Goal: Information Seeking & Learning: Check status

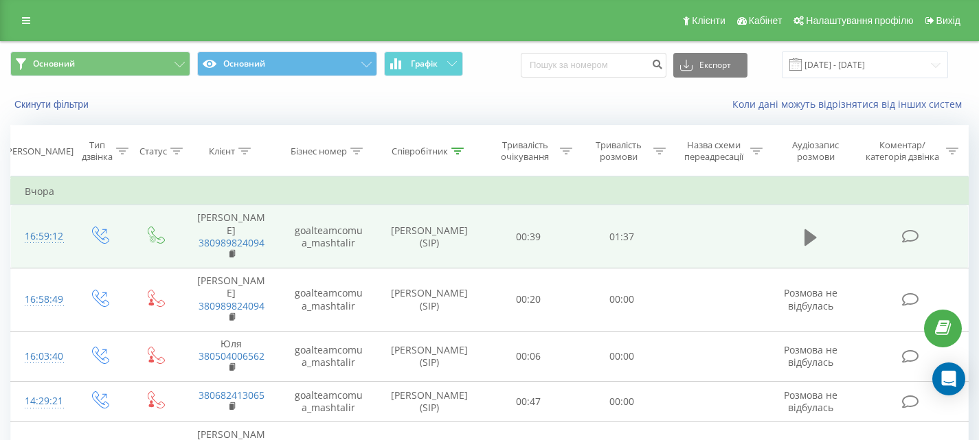
click at [808, 238] on icon at bounding box center [810, 237] width 12 height 16
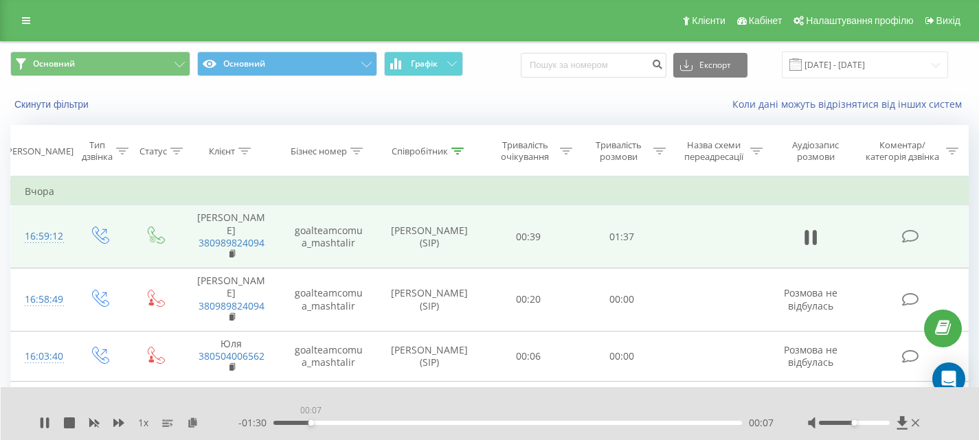
click at [311, 422] on div "00:07" at bounding box center [507, 423] width 469 height 4
click at [414, 424] on div "00:29" at bounding box center [507, 423] width 469 height 4
click at [475, 425] on div "- 01:07 00:30 00:30" at bounding box center [505, 423] width 535 height 14
click at [495, 422] on div "00:46" at bounding box center [507, 423] width 469 height 4
click at [572, 422] on div "01:02" at bounding box center [507, 423] width 469 height 4
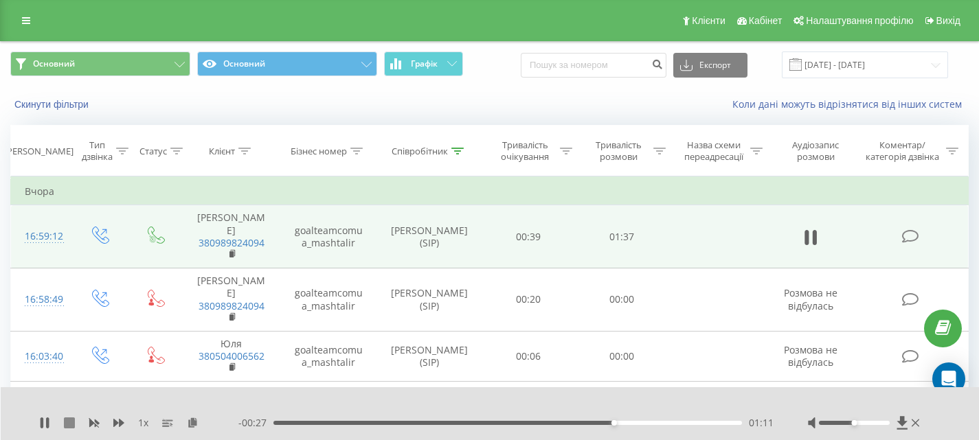
click at [71, 424] on icon at bounding box center [69, 423] width 11 height 11
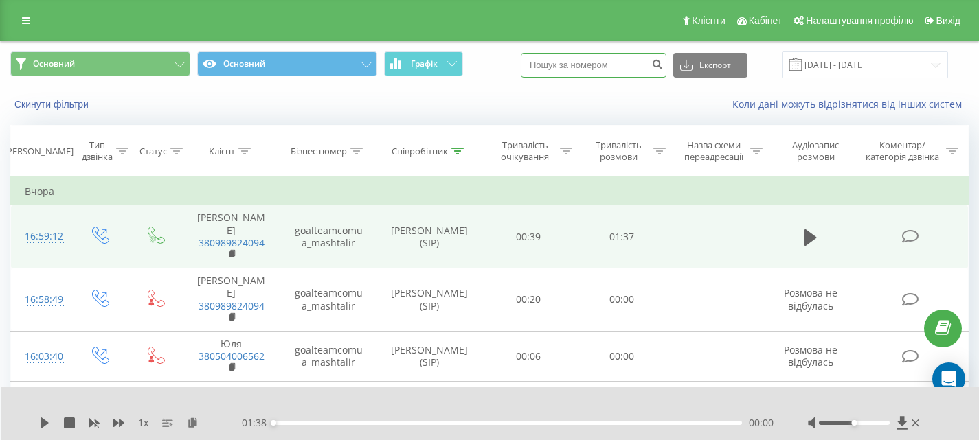
click at [597, 64] on input at bounding box center [594, 65] width 146 height 25
paste input "380989824094"
type input "380989824094"
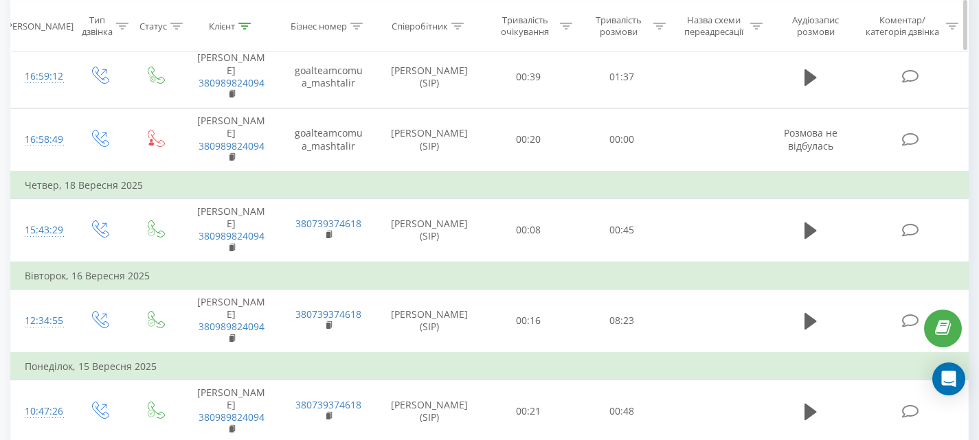
scroll to position [161, 0]
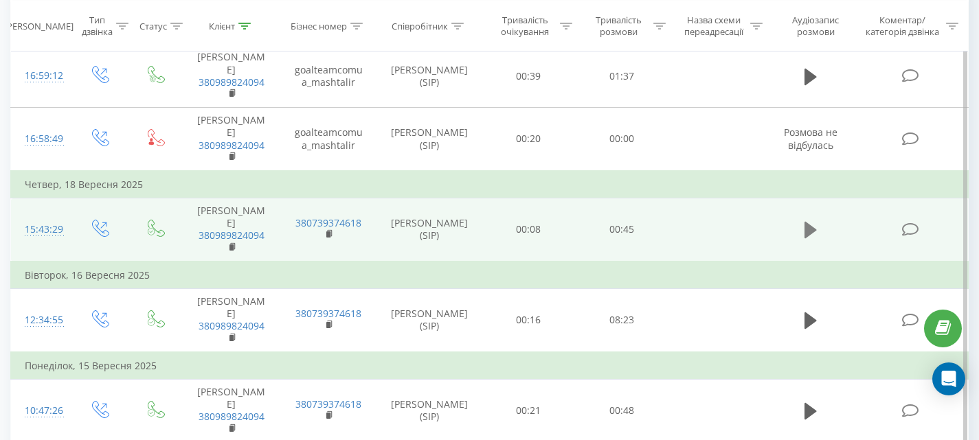
click at [811, 222] on icon at bounding box center [810, 230] width 12 height 16
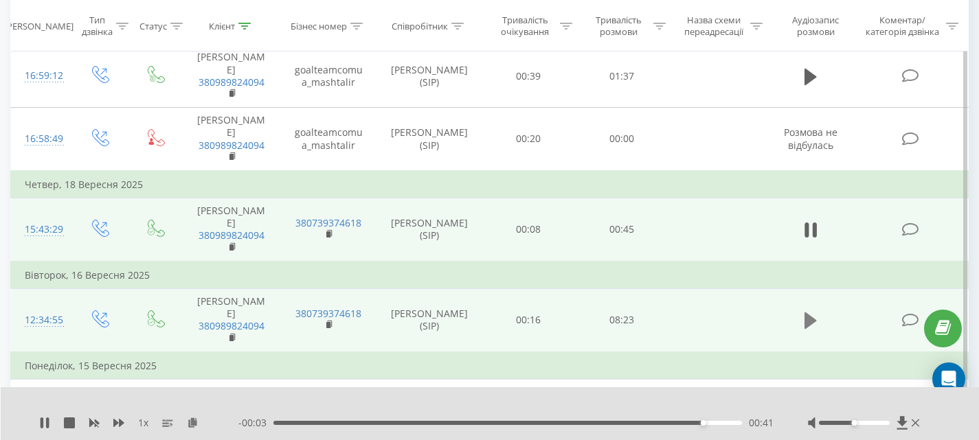
click at [810, 311] on icon at bounding box center [810, 320] width 12 height 19
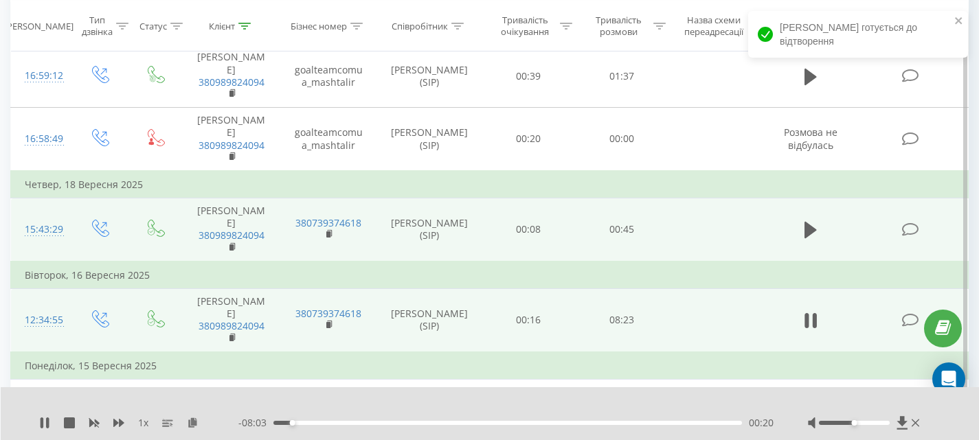
click at [0, 113] on div "Всі дзвінки Основний Графік 380989824094 Експорт .csv .xls .xlsx 23.06.2025 - 2…" at bounding box center [489, 386] width 979 height 1012
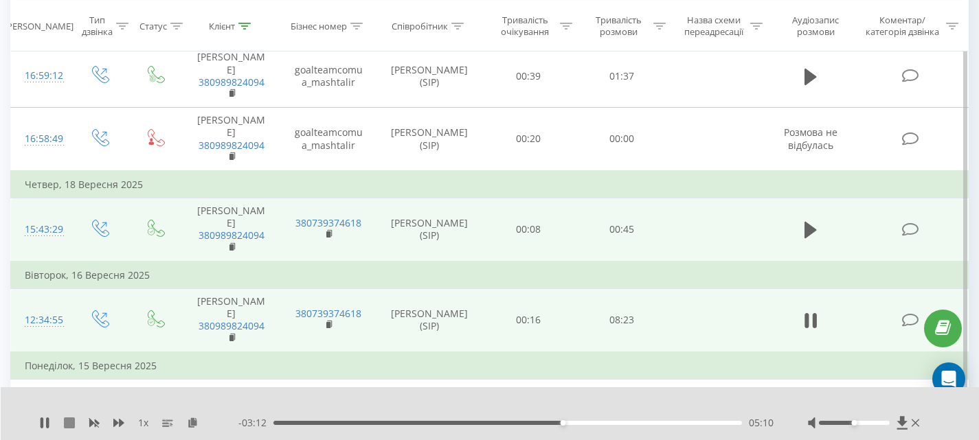
click at [71, 425] on icon at bounding box center [69, 423] width 11 height 11
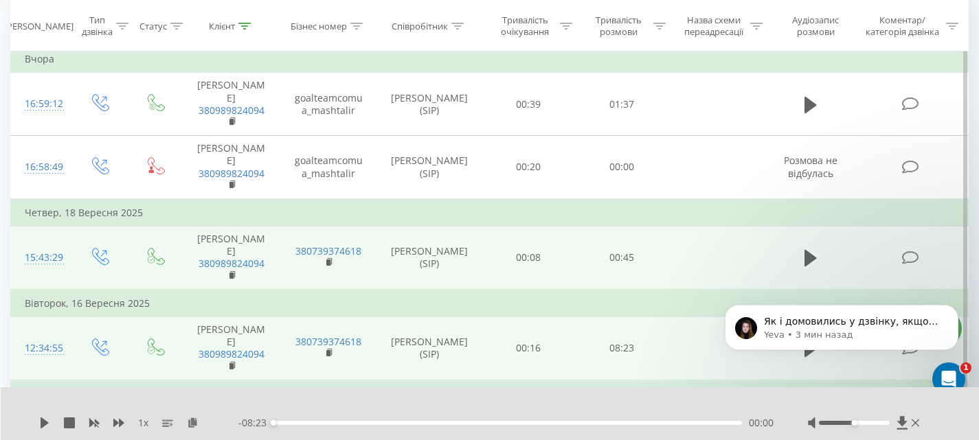
scroll to position [0, 0]
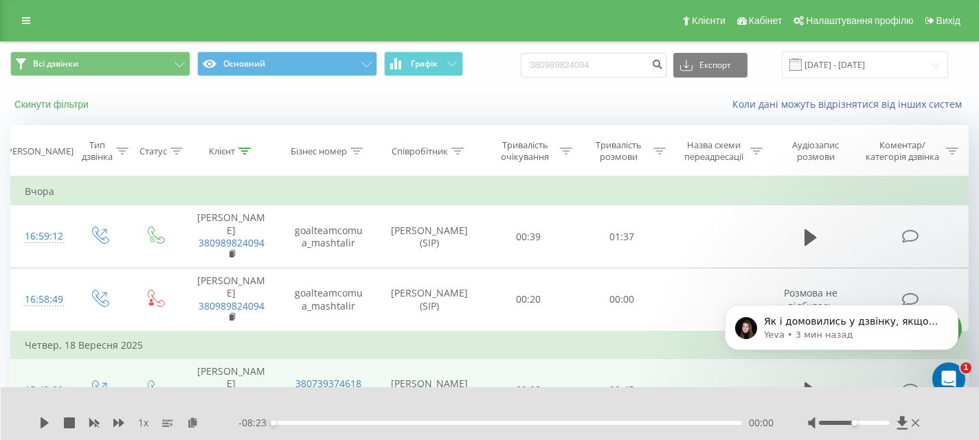
click at [80, 111] on button "Скинути фільтри" at bounding box center [52, 104] width 85 height 12
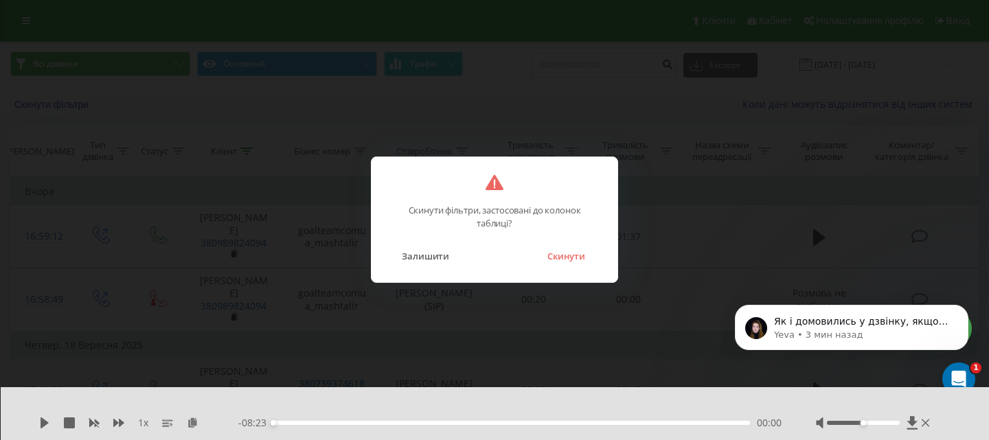
click at [565, 269] on div "Скинути фільтри, застосовані до колонок таблиці? Залишити Скинути" at bounding box center [494, 220] width 247 height 126
click at [556, 251] on button "Скинути" at bounding box center [567, 256] width 52 height 18
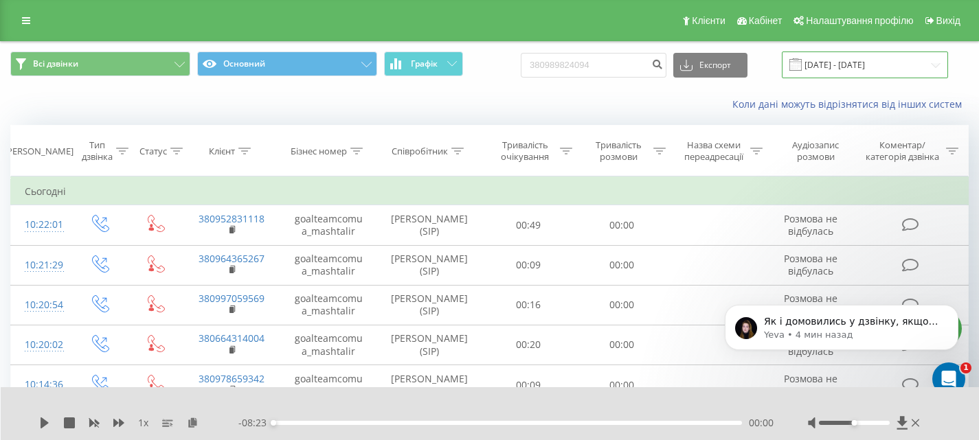
click at [881, 60] on input "23.06.2025 - 23.09.2025" at bounding box center [865, 65] width 166 height 27
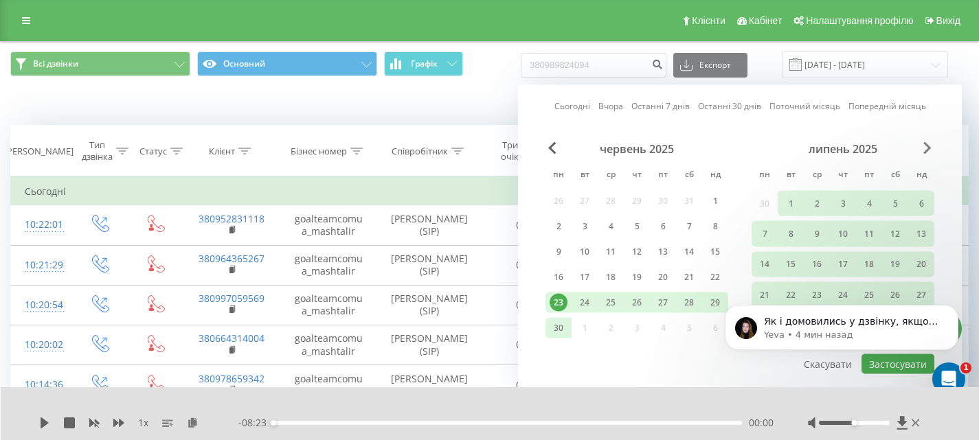
click at [927, 147] on span "Next Month" at bounding box center [927, 148] width 8 height 12
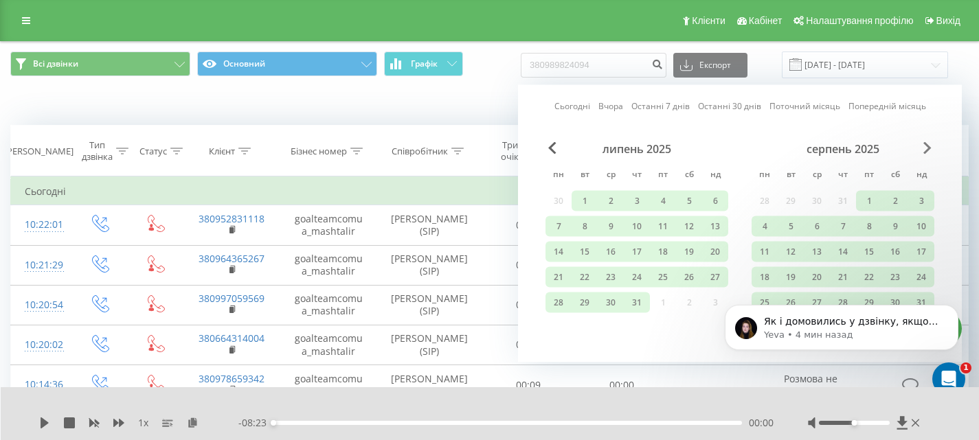
click at [927, 147] on span "Next Month" at bounding box center [927, 148] width 8 height 12
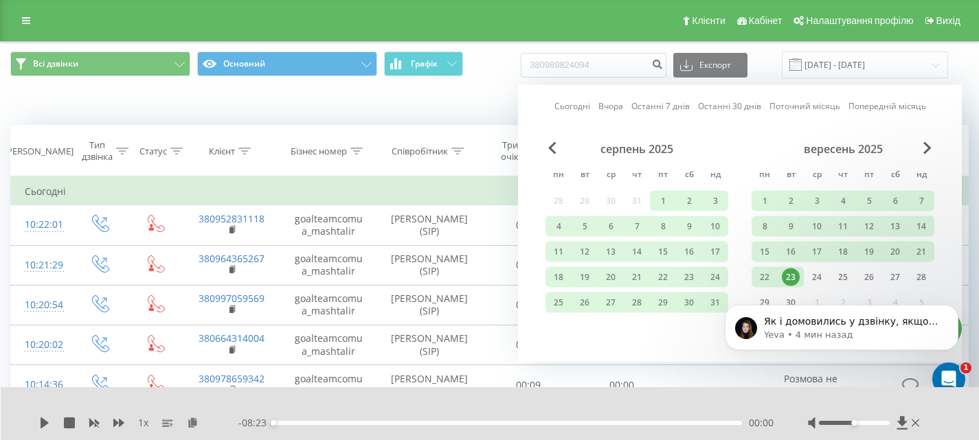
click at [782, 281] on html "Як і домовились у дзвінку, якщо виникнуть питання звертайтесь🤗 Yeva • 4 мин наз…" at bounding box center [841, 339] width 275 height 127
click at [790, 274] on div "23" at bounding box center [791, 278] width 18 height 18
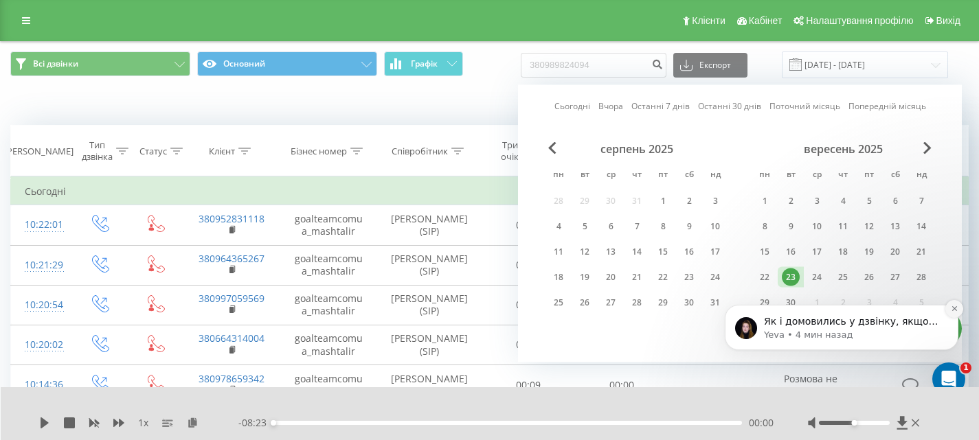
click at [956, 309] on icon "Dismiss notification" at bounding box center [955, 309] width 8 height 8
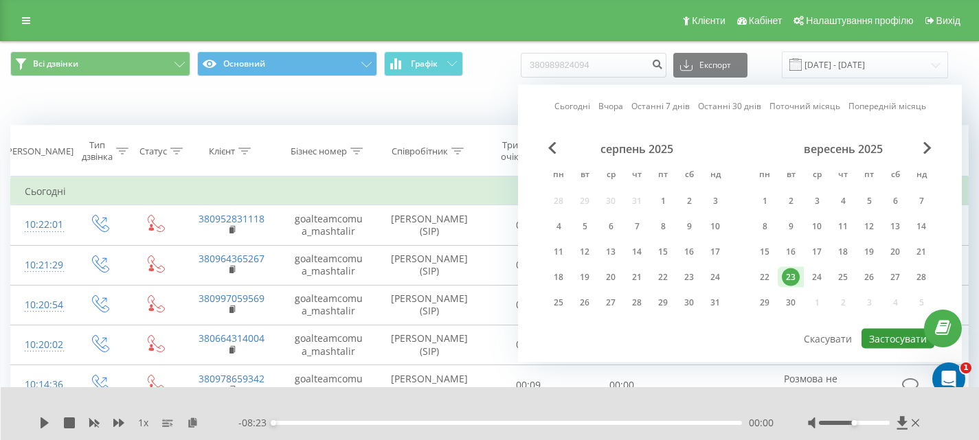
click at [903, 337] on button "Застосувати" at bounding box center [897, 339] width 73 height 20
type input "23.09.2025 - 23.09.2025"
